Goal: Find contact information: Find contact information

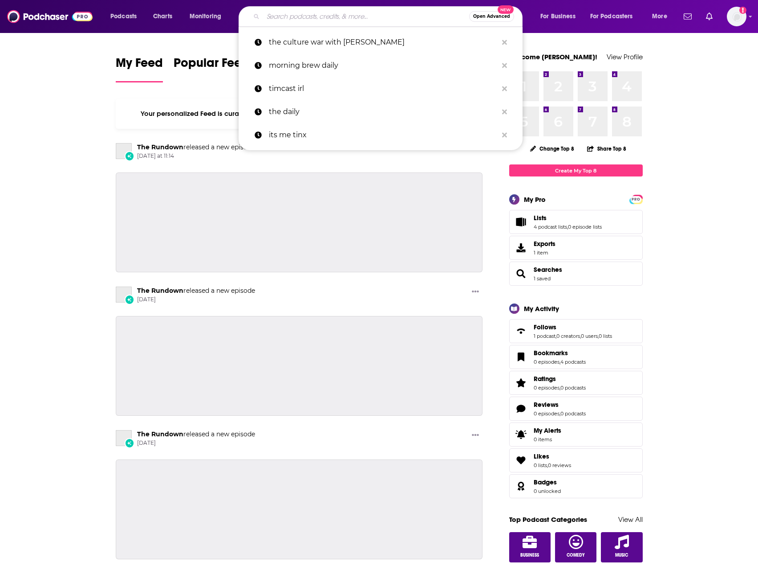
click at [332, 17] on input "Search podcasts, credits, & more..." at bounding box center [366, 16] width 206 height 14
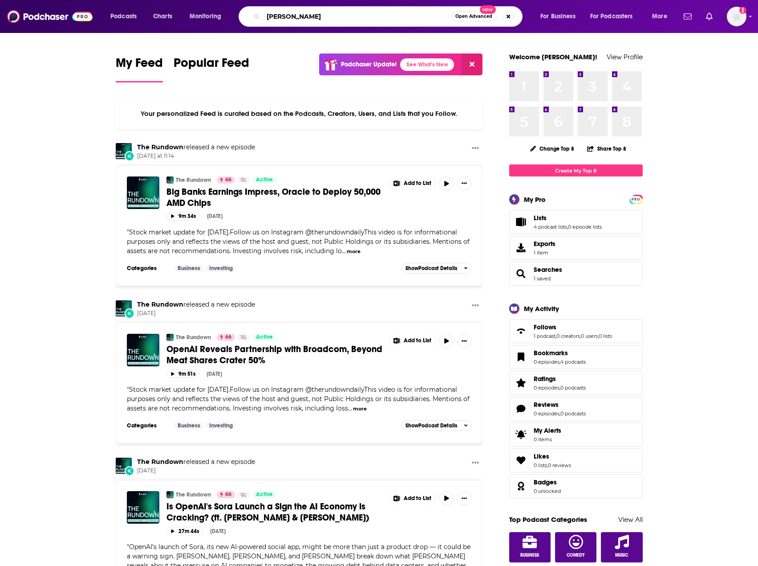
type input "[PERSON_NAME]"
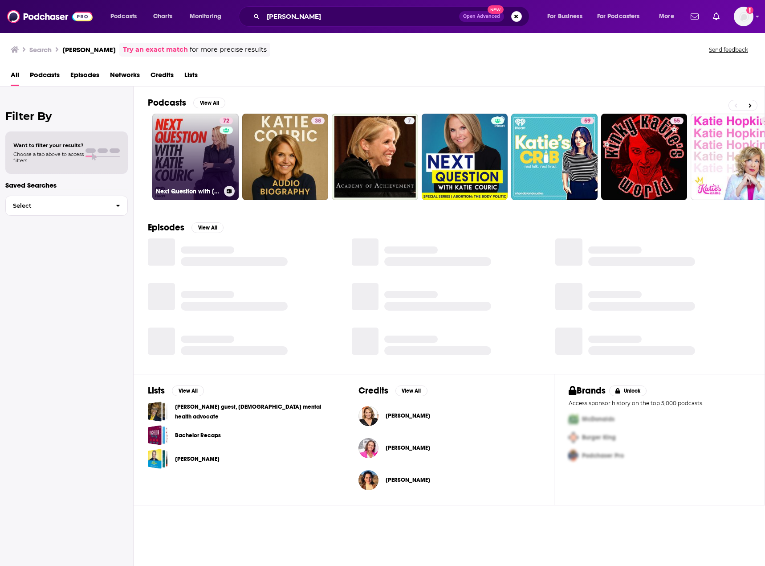
click at [193, 153] on link "72 Next Question with [PERSON_NAME]" at bounding box center [195, 157] width 86 height 86
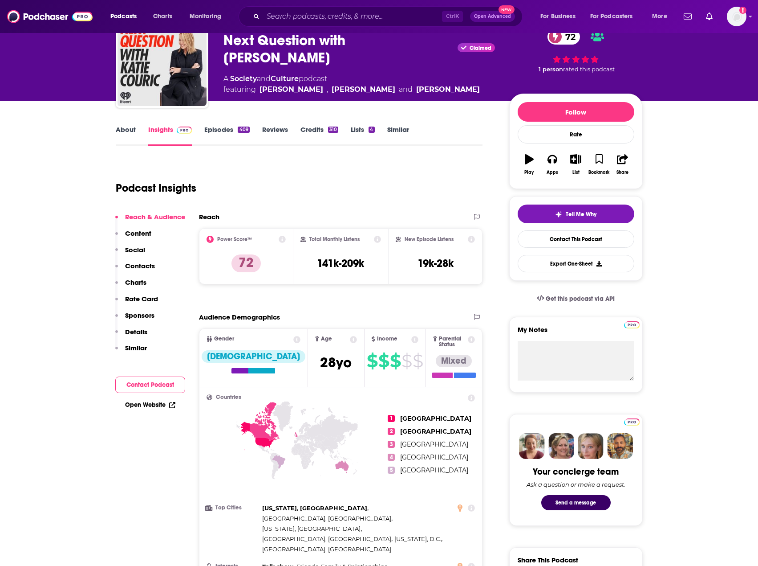
click at [135, 268] on p "Contacts" at bounding box center [140, 265] width 30 height 8
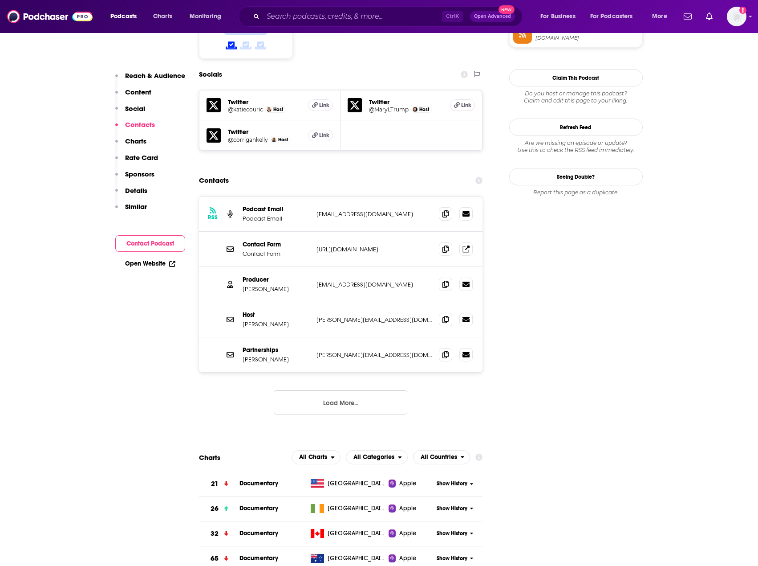
scroll to position [764, 0]
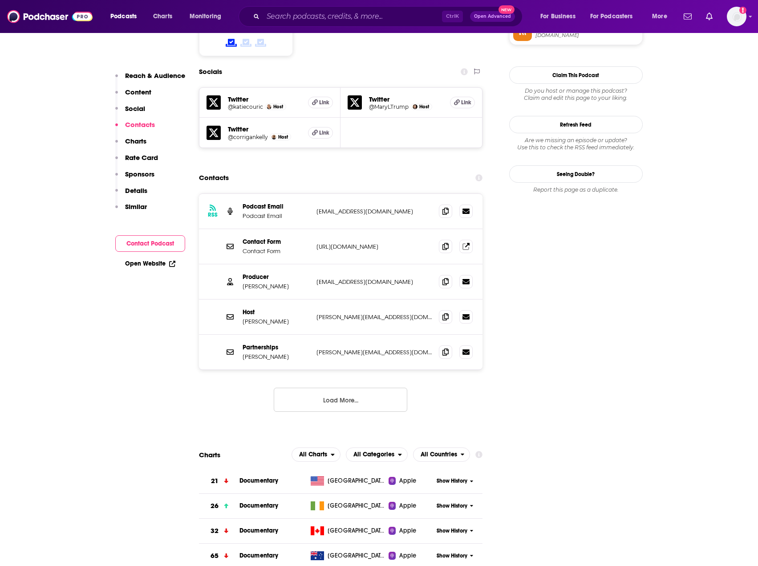
click at [308, 387] on button "Load More..." at bounding box center [341, 399] width 134 height 24
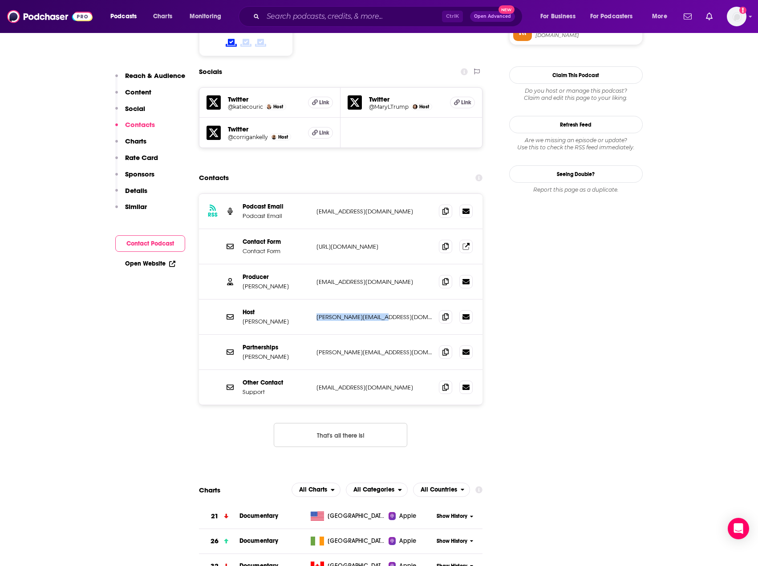
drag, startPoint x: 316, startPoint y: 272, endPoint x: 379, endPoint y: 268, distance: 62.5
click at [379, 313] on p "[PERSON_NAME][EMAIL_ADDRESS][DOMAIN_NAME]" at bounding box center [375, 317] width 116 height 8
